Goal: Task Accomplishment & Management: Use online tool/utility

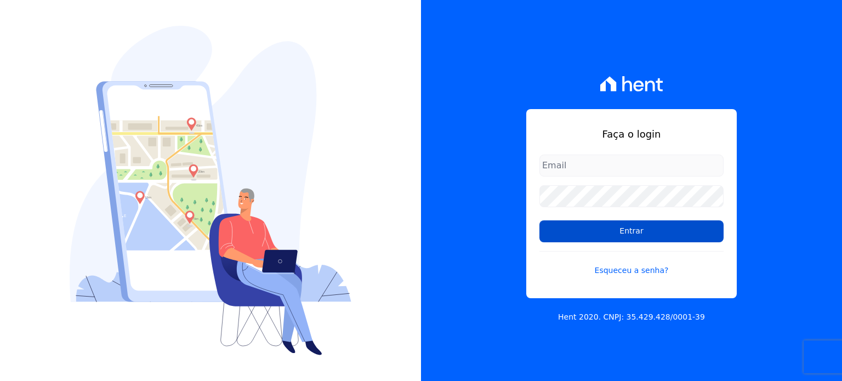
type input "[PERSON_NAME][EMAIL_ADDRESS][DOMAIN_NAME]"
click at [620, 230] on input "Entrar" at bounding box center [631, 231] width 184 height 22
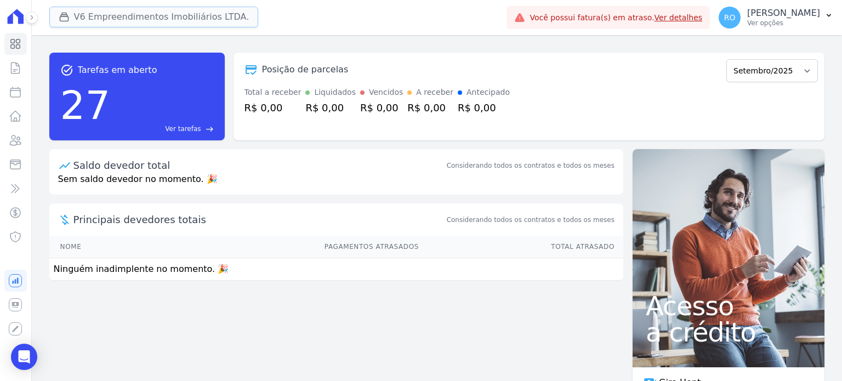
click at [95, 22] on button "V6 Empreendimentos Imobiliários LTDA." at bounding box center [153, 17] width 209 height 21
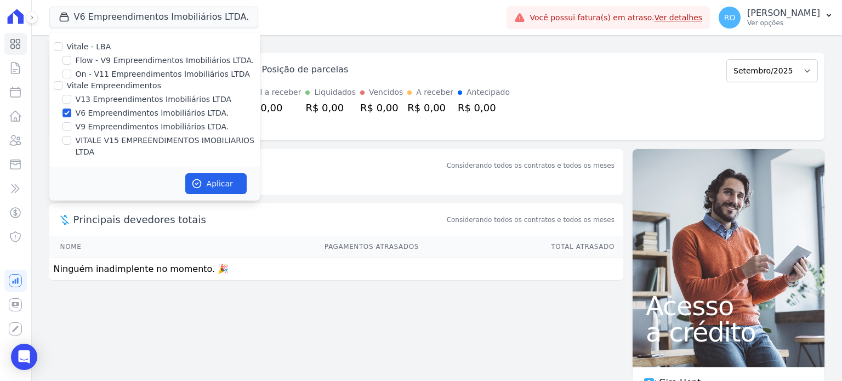
click at [90, 99] on label "V13 Empreendimentos Imobiliários LTDA" at bounding box center [154, 100] width 156 height 12
click at [71, 99] on input "V13 Empreendimentos Imobiliários LTDA" at bounding box center [66, 99] width 9 height 9
checkbox input "true"
click at [91, 111] on label "V6 Empreendimentos Imobiliários LTDA." at bounding box center [152, 113] width 153 height 12
click at [71, 111] on input "V6 Empreendimentos Imobiliários LTDA." at bounding box center [66, 113] width 9 height 9
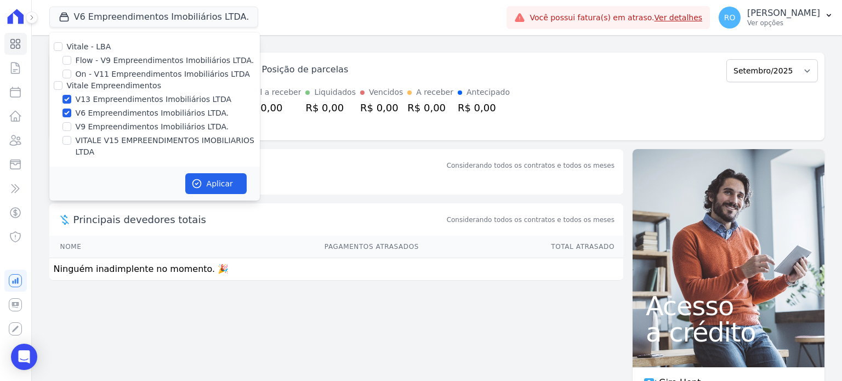
checkbox input "false"
click at [91, 140] on label "VITALE V15 EMPREENDIMENTOS IMOBILIARIOS LTDA" at bounding box center [168, 146] width 184 height 23
click at [71, 140] on input "VITALE V15 EMPREENDIMENTOS IMOBILIARIOS LTDA" at bounding box center [66, 140] width 9 height 9
checkbox input "true"
click at [194, 178] on icon "button" at bounding box center [196, 183] width 11 height 11
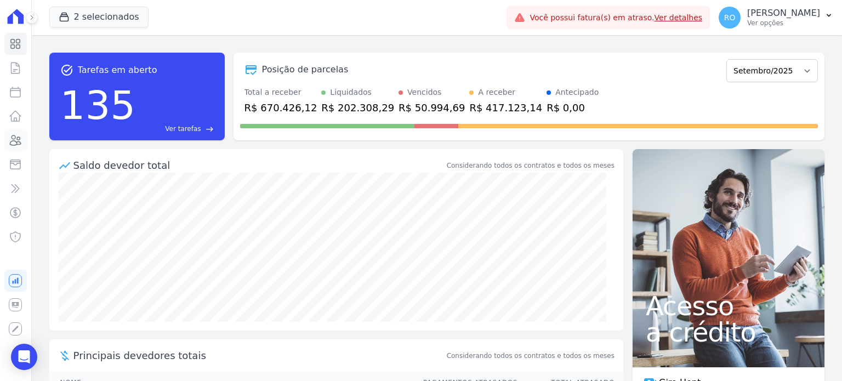
click at [15, 141] on icon at bounding box center [15, 140] width 13 height 13
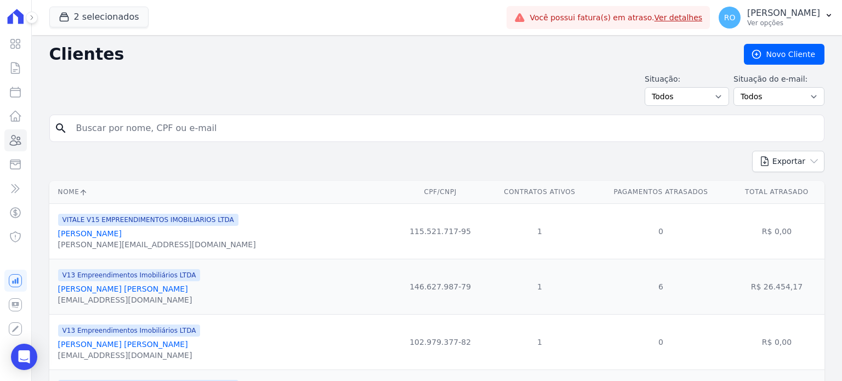
click at [123, 125] on input "search" at bounding box center [445, 128] width 750 height 22
type input "gleice"
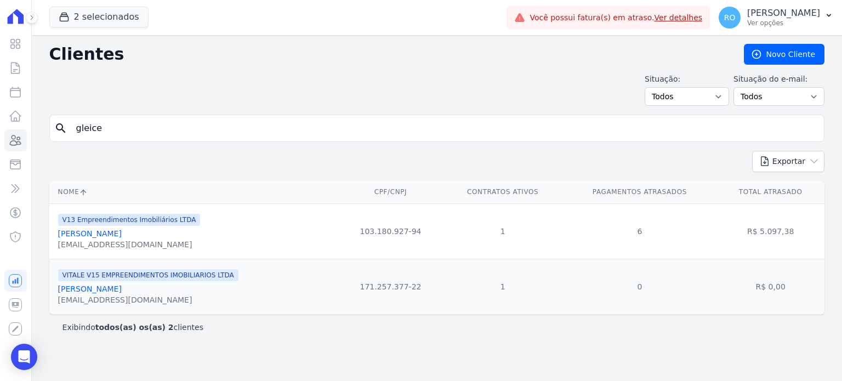
click at [118, 232] on link "Gleice Silva Gonçalves" at bounding box center [90, 233] width 64 height 9
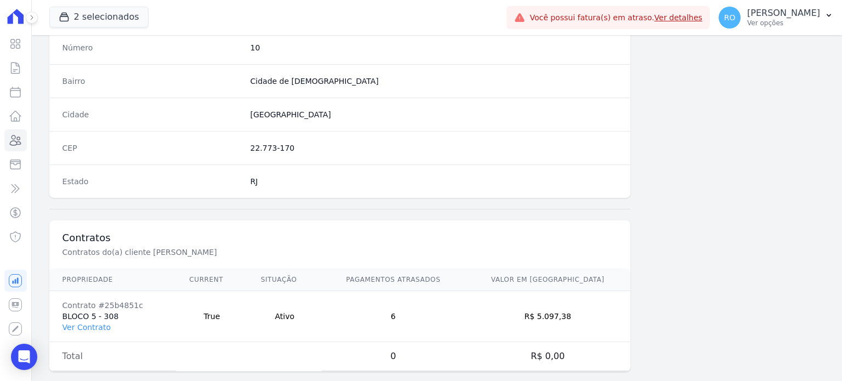
scroll to position [641, 0]
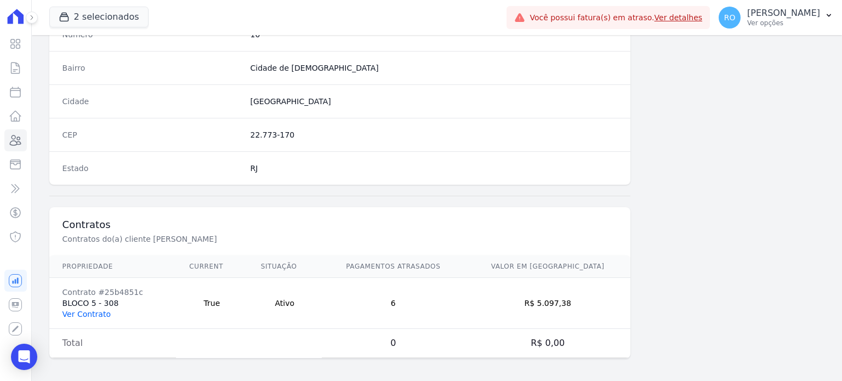
click at [80, 310] on link "Ver Contrato" at bounding box center [86, 314] width 48 height 9
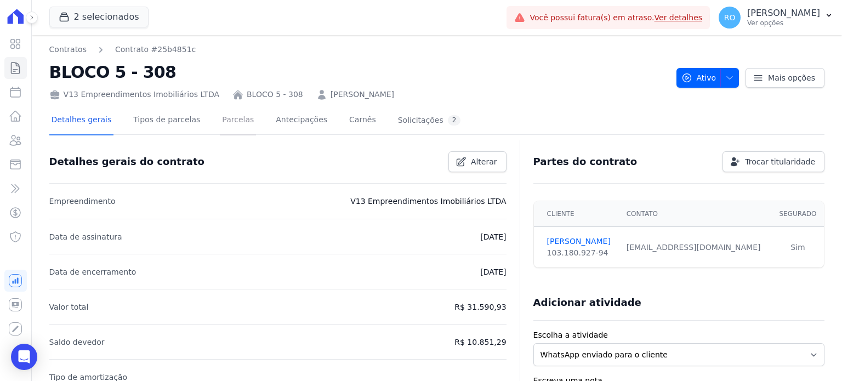
click at [225, 123] on link "Parcelas" at bounding box center [238, 120] width 36 height 29
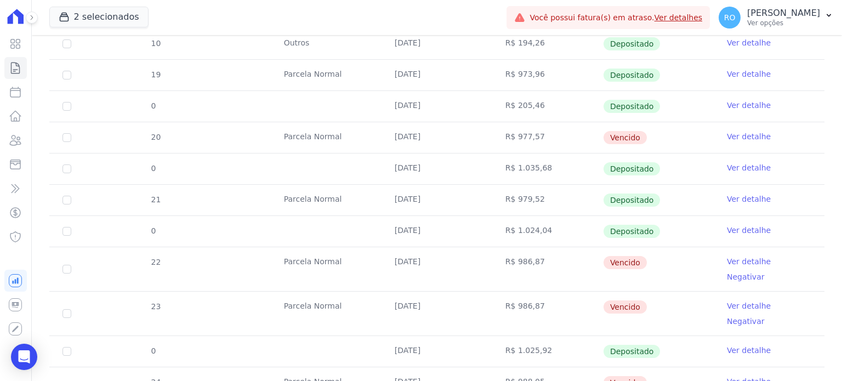
scroll to position [329, 0]
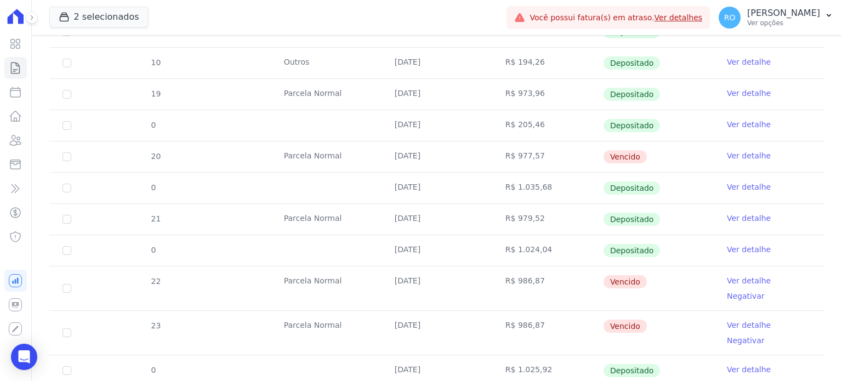
click at [739, 319] on link "Ver detalhe" at bounding box center [749, 324] width 44 height 11
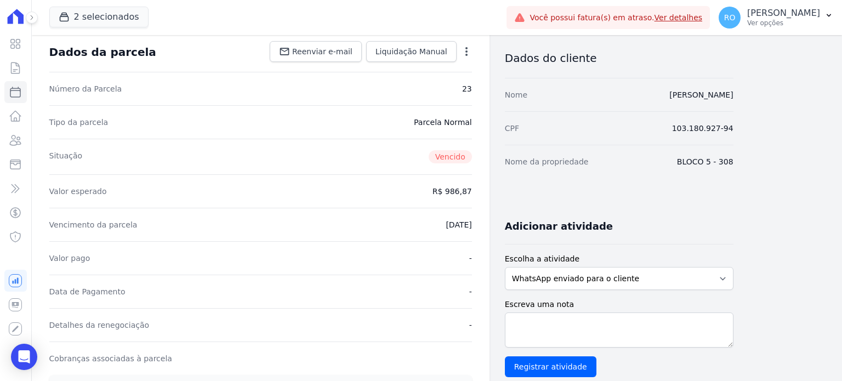
scroll to position [110, 0]
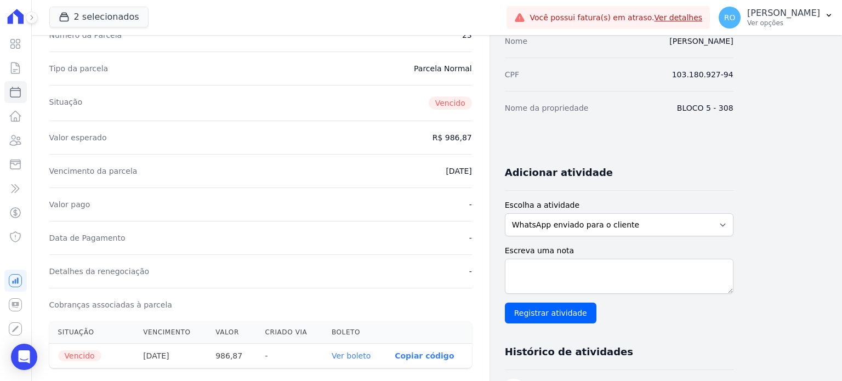
click at [359, 356] on link "Ver boleto" at bounding box center [351, 355] width 39 height 9
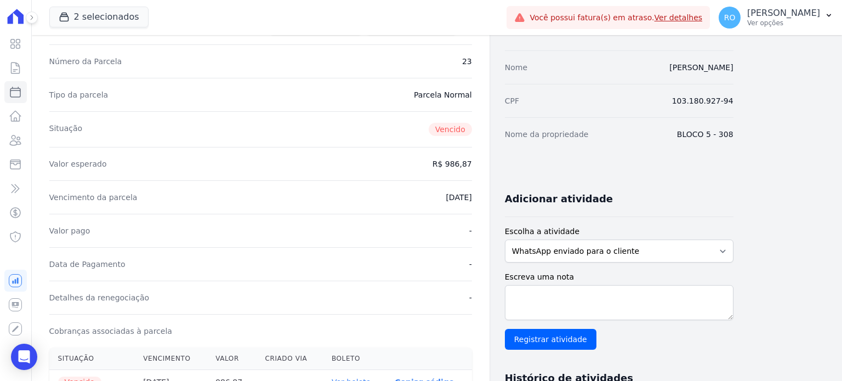
scroll to position [0, 0]
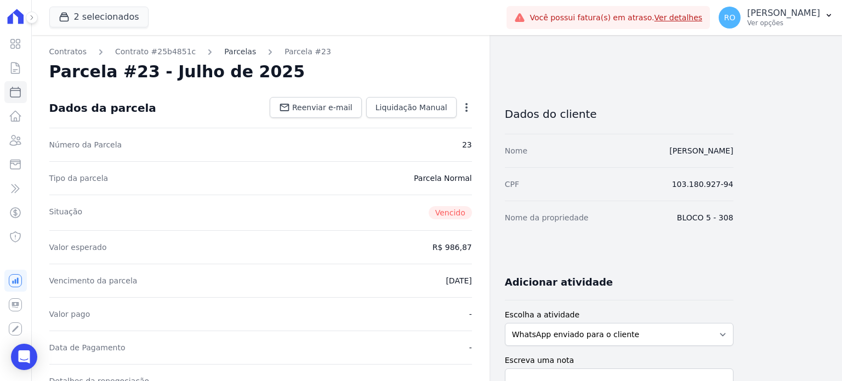
click at [225, 54] on link "Parcelas" at bounding box center [240, 52] width 32 height 12
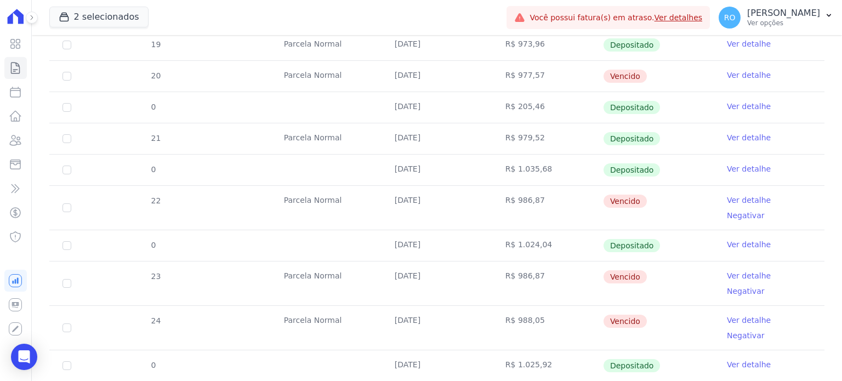
scroll to position [384, 0]
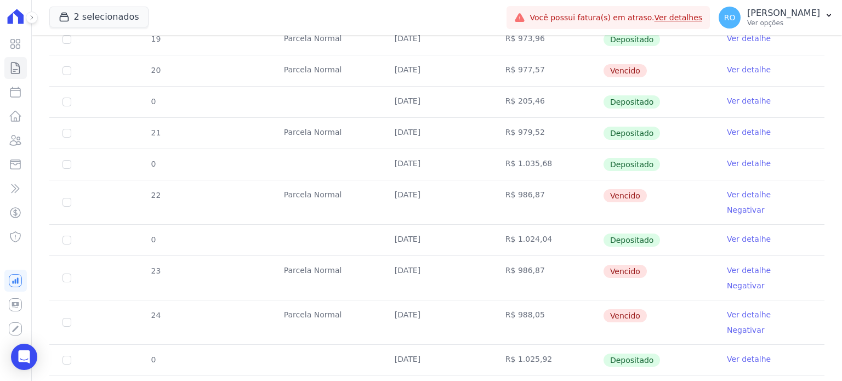
click at [739, 309] on link "Ver detalhe" at bounding box center [749, 314] width 44 height 11
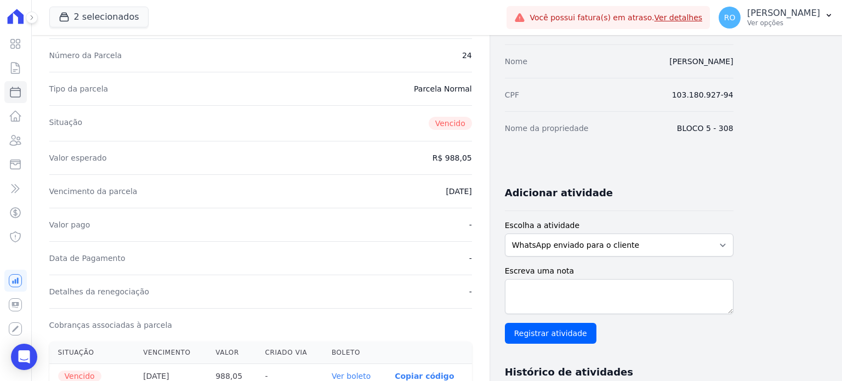
scroll to position [164, 0]
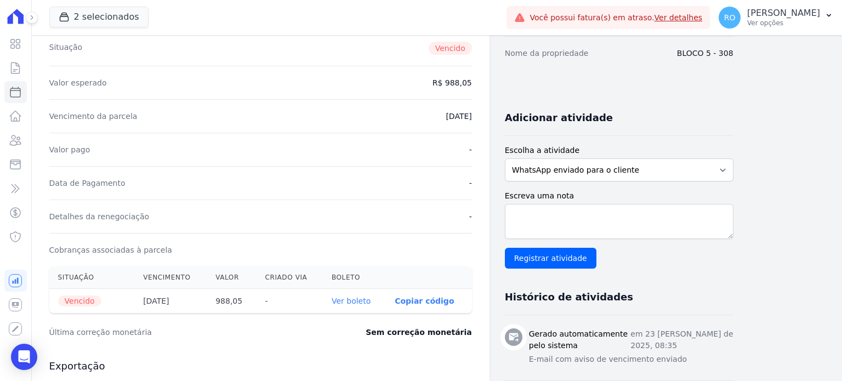
click at [351, 299] on link "Ver boleto" at bounding box center [351, 300] width 39 height 9
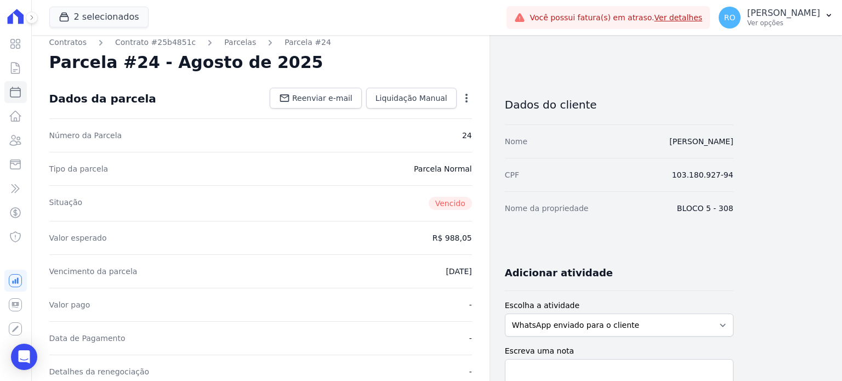
scroll to position [0, 0]
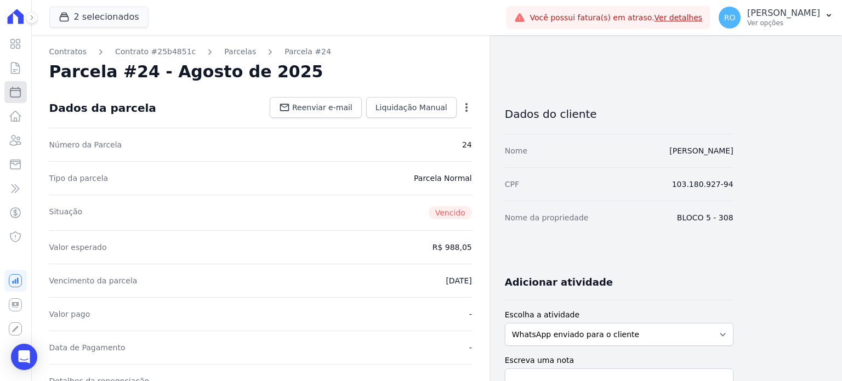
click at [13, 98] on icon at bounding box center [15, 91] width 13 height 13
select select
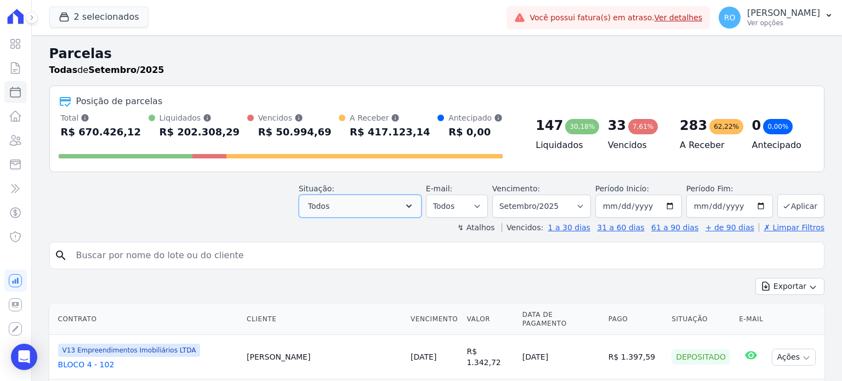
click at [418, 211] on button "Todos" at bounding box center [360, 206] width 123 height 23
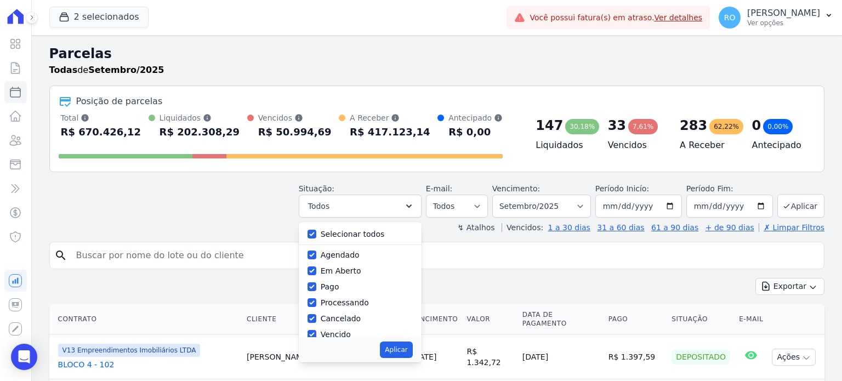
click at [346, 233] on label "Selecionar todos" at bounding box center [353, 234] width 64 height 9
click at [316, 233] on input "Selecionar todos" at bounding box center [311, 234] width 9 height 9
checkbox input "false"
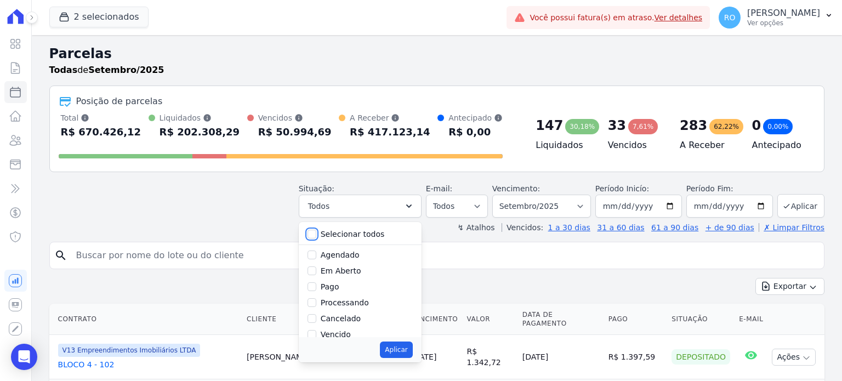
checkbox input "false"
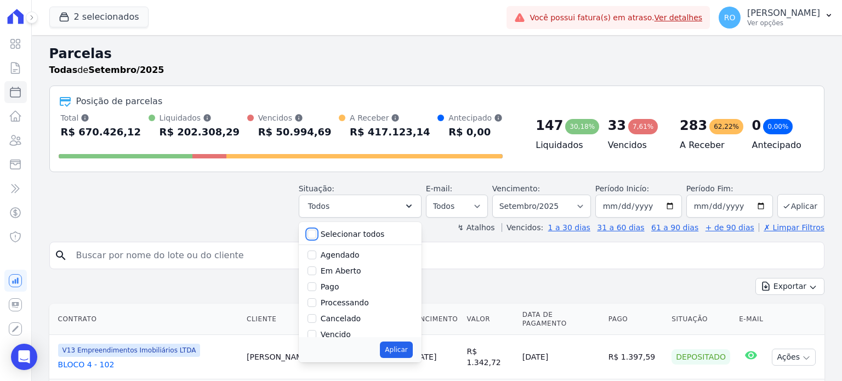
checkbox input "false"
click at [339, 284] on label "Pago" at bounding box center [330, 286] width 19 height 9
click at [316, 284] on input "Pago" at bounding box center [311, 286] width 9 height 9
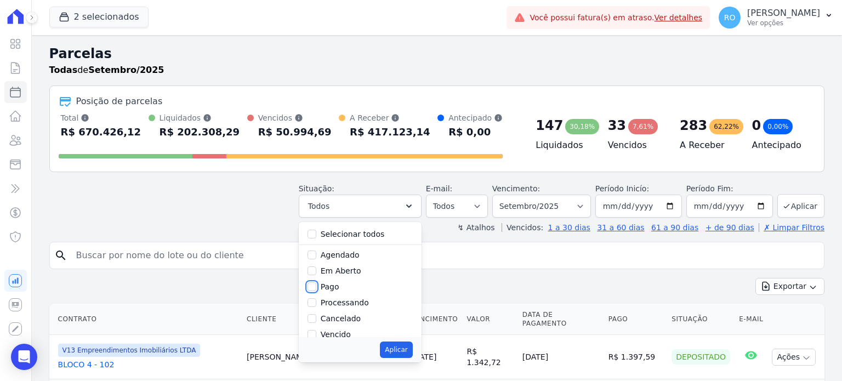
checkbox input "true"
click at [344, 291] on label "Transferindo" at bounding box center [345, 295] width 48 height 9
click at [316, 291] on input "Transferindo" at bounding box center [311, 295] width 9 height 9
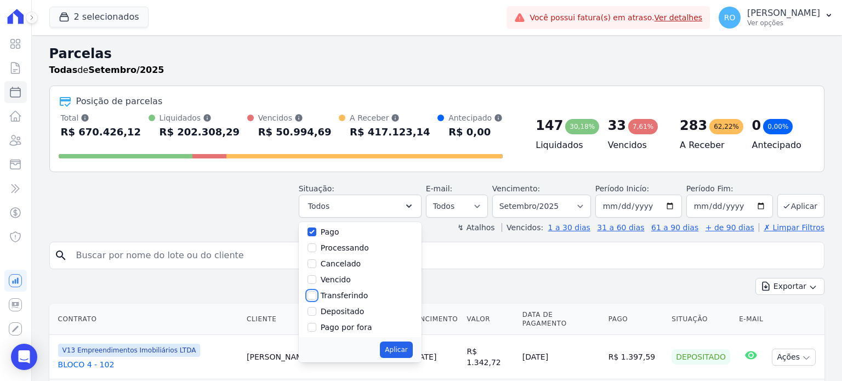
checkbox input "true"
click at [345, 311] on label "Depositado" at bounding box center [343, 311] width 44 height 9
click at [316, 311] on input "Depositado" at bounding box center [311, 311] width 9 height 9
checkbox input "true"
click at [412, 347] on button "Aplicar" at bounding box center [396, 349] width 32 height 16
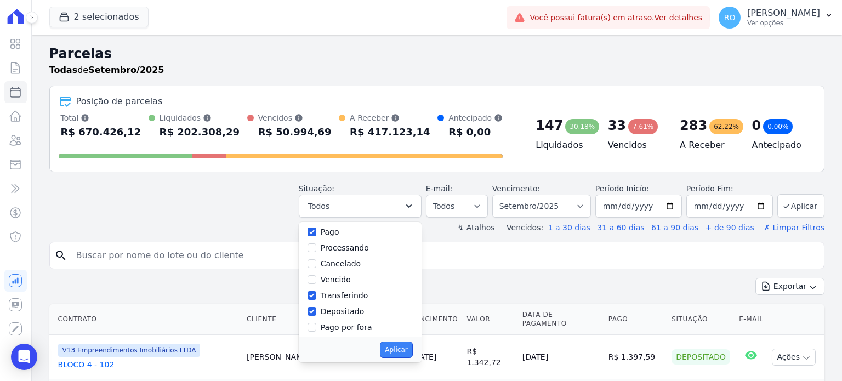
select select "paid"
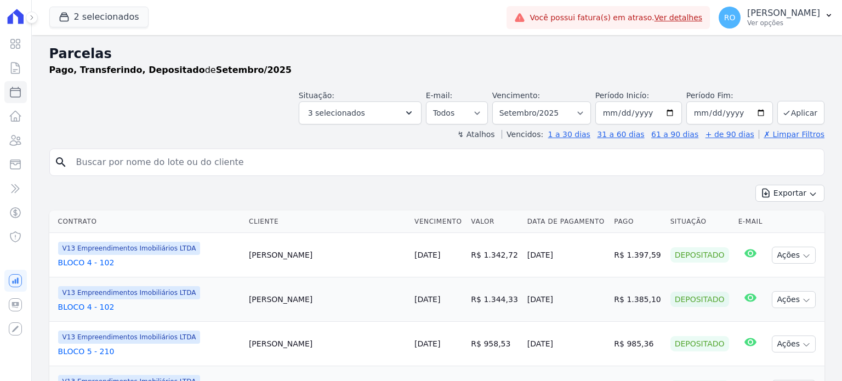
select select
click at [798, 111] on button "Aplicar" at bounding box center [800, 113] width 47 height 24
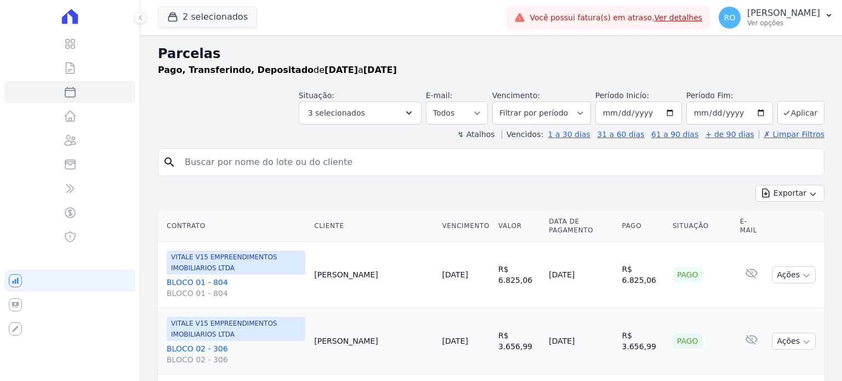
select select
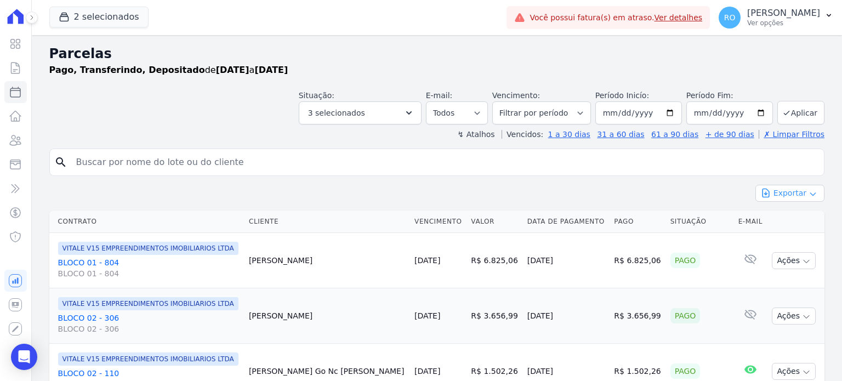
click at [765, 199] on button "Exportar" at bounding box center [789, 193] width 69 height 17
click at [763, 236] on span "Exportar CSV" at bounding box center [789, 237] width 58 height 11
click at [777, 237] on span "Exportar CSV" at bounding box center [789, 237] width 58 height 11
click at [775, 21] on p "Ver opções" at bounding box center [783, 23] width 73 height 9
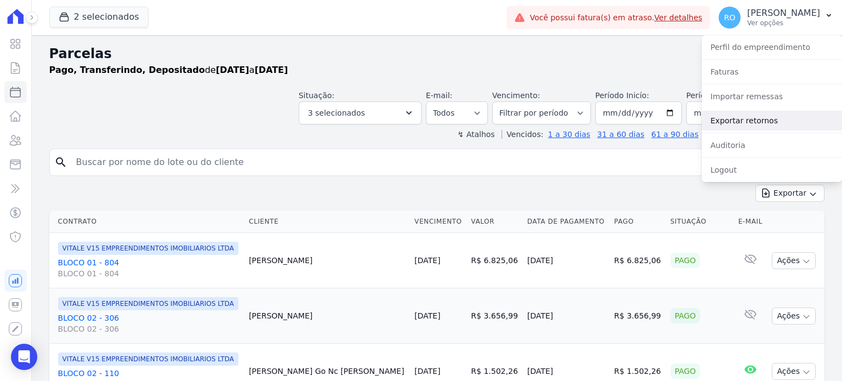
click at [768, 124] on link "Exportar retornos" at bounding box center [771, 121] width 140 height 20
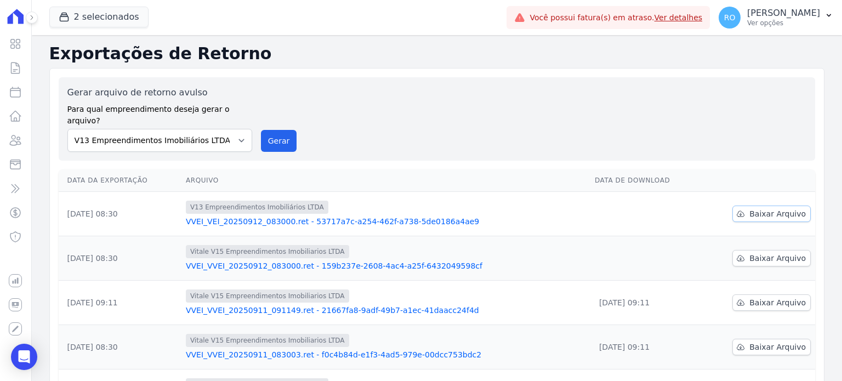
click at [766, 208] on span "Baixar Arquivo" at bounding box center [777, 213] width 56 height 11
click at [758, 253] on span "Baixar Arquivo" at bounding box center [777, 258] width 56 height 11
click at [299, 51] on h2 "Exportações de Retorno" at bounding box center [436, 54] width 775 height 20
click at [270, 134] on button "Gerar" at bounding box center [279, 141] width 36 height 22
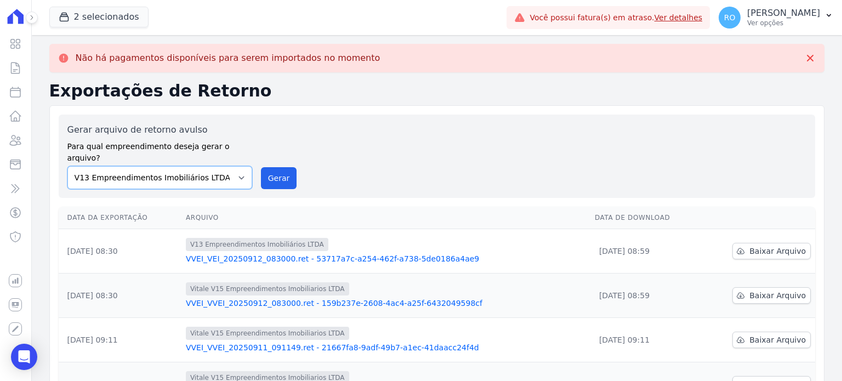
click at [241, 166] on select "Flow - V9 Empreendimentos Imobiliários LTDA. On - V11 Empreendimentos Imobiliár…" at bounding box center [159, 177] width 185 height 23
select select "43a01992-2921-4595-aa0d-28e05d992a61"
click at [67, 166] on select "Flow - V9 Empreendimentos Imobiliários LTDA. On - V11 Empreendimentos Imobiliár…" at bounding box center [159, 177] width 185 height 23
click at [273, 167] on button "Gerar" at bounding box center [279, 178] width 36 height 22
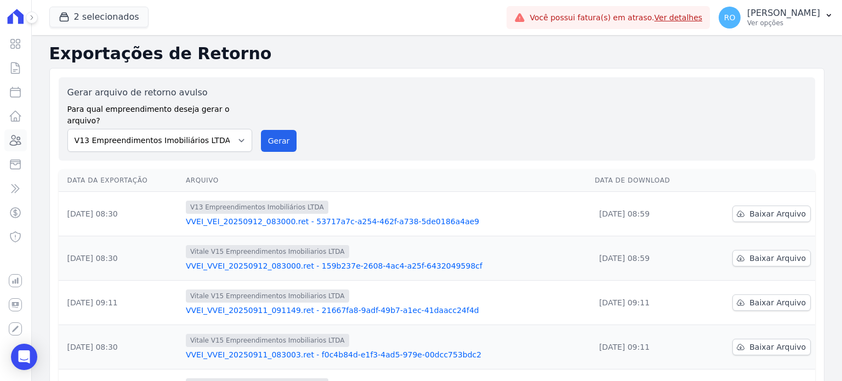
click at [12, 144] on icon at bounding box center [15, 140] width 13 height 13
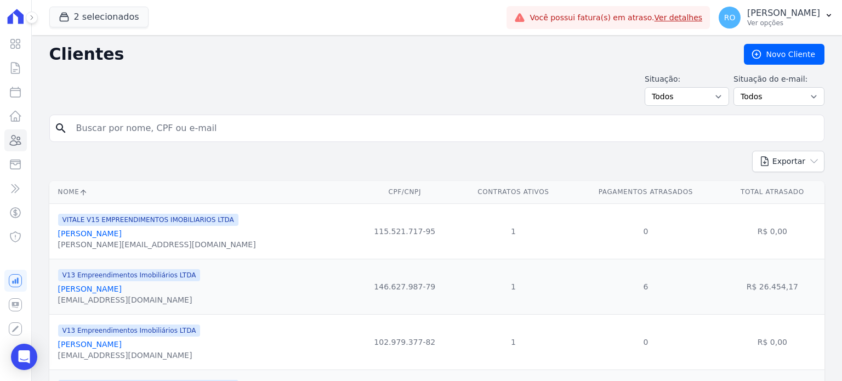
click at [129, 132] on input "search" at bounding box center [445, 128] width 750 height 22
paste input "[PERSON_NAME]"
type input "[PERSON_NAME]"
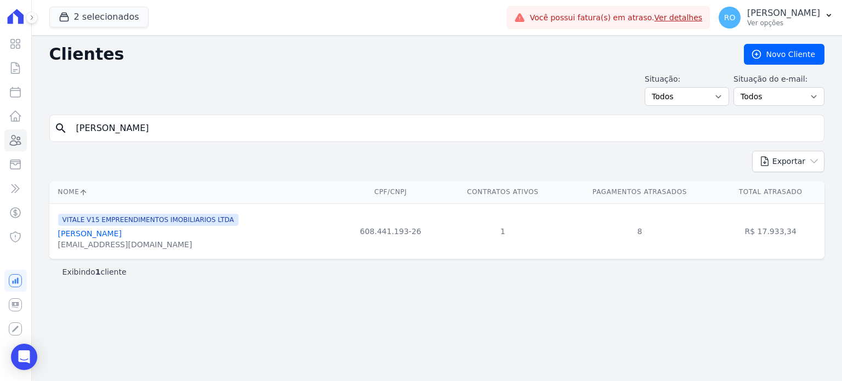
click at [122, 236] on link "[PERSON_NAME]" at bounding box center [90, 233] width 64 height 9
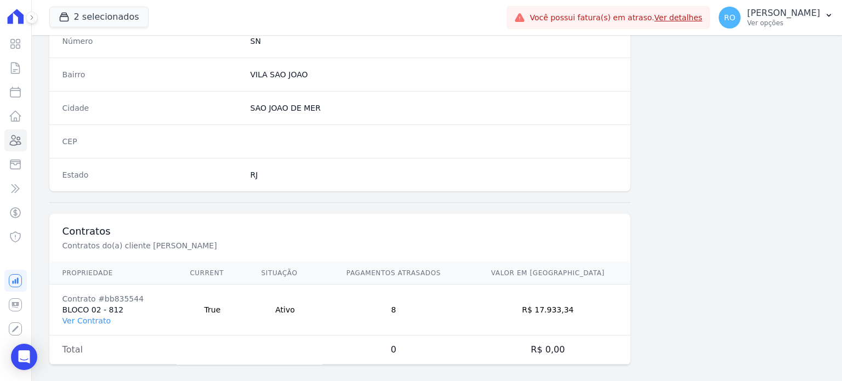
scroll to position [641, 0]
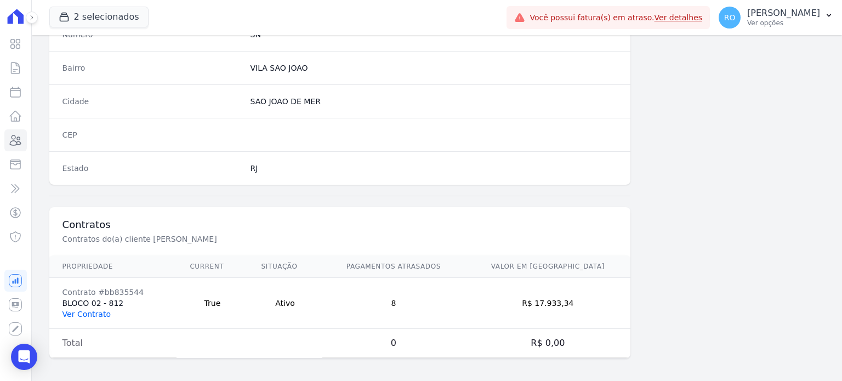
click at [94, 314] on link "Ver Contrato" at bounding box center [86, 314] width 48 height 9
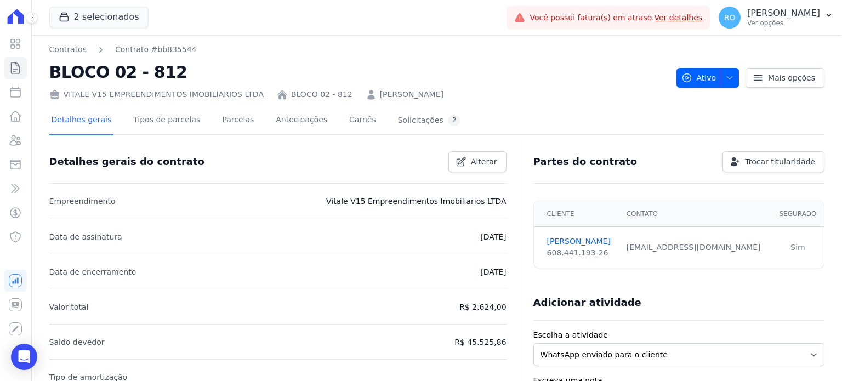
click at [206, 122] on div "Detalhes gerais Tipos de parcelas [GEOGRAPHIC_DATA] Antecipações Carnês Solicit…" at bounding box center [256, 120] width 414 height 29
click at [220, 120] on link "Parcelas" at bounding box center [238, 120] width 36 height 29
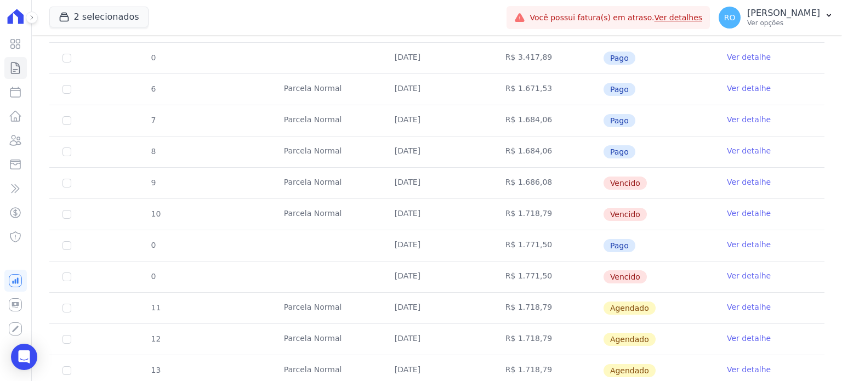
scroll to position [438, 0]
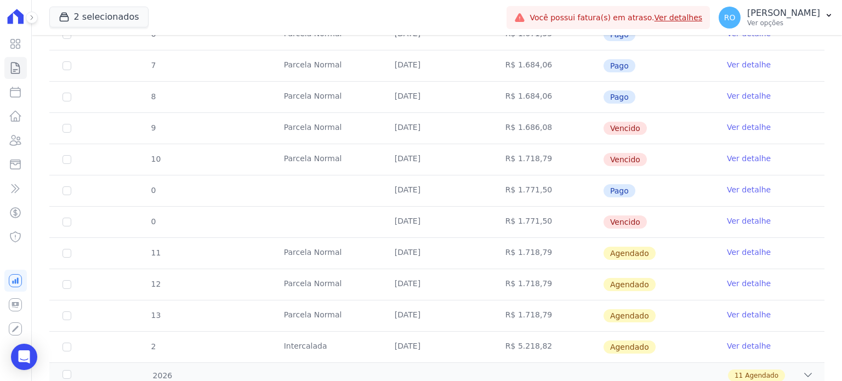
click at [729, 184] on link "Ver detalhe" at bounding box center [749, 189] width 44 height 11
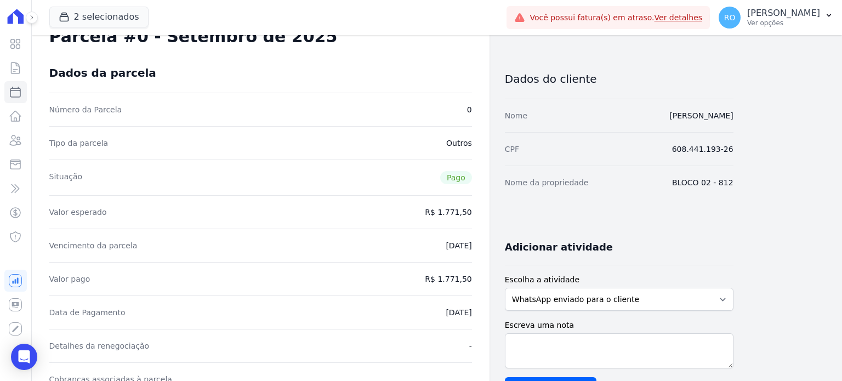
scroll to position [110, 0]
